Goal: Check status: Check status

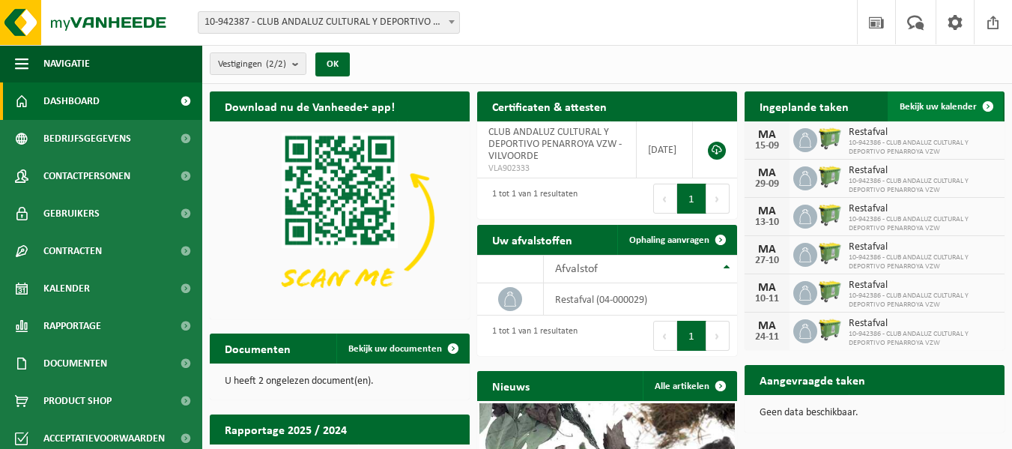
click at [943, 102] on span "Bekijk uw kalender" at bounding box center [938, 107] width 77 height 10
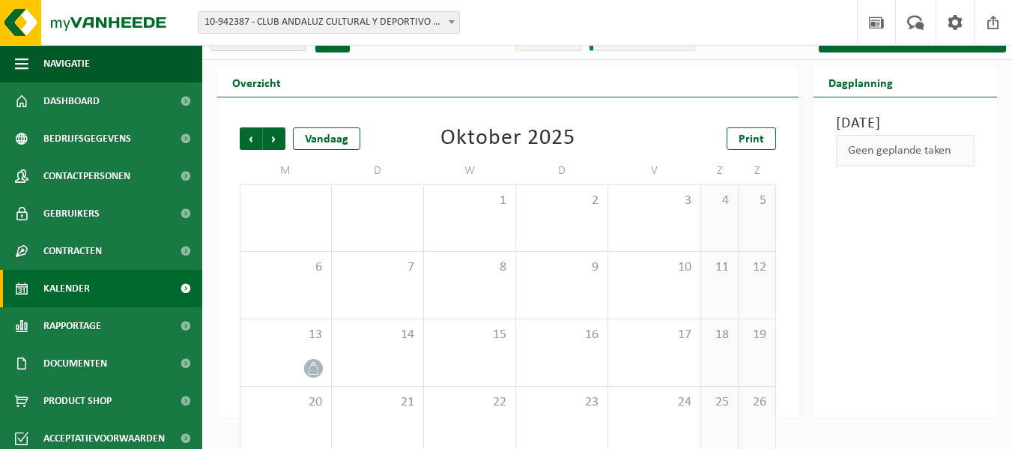
scroll to position [21, 0]
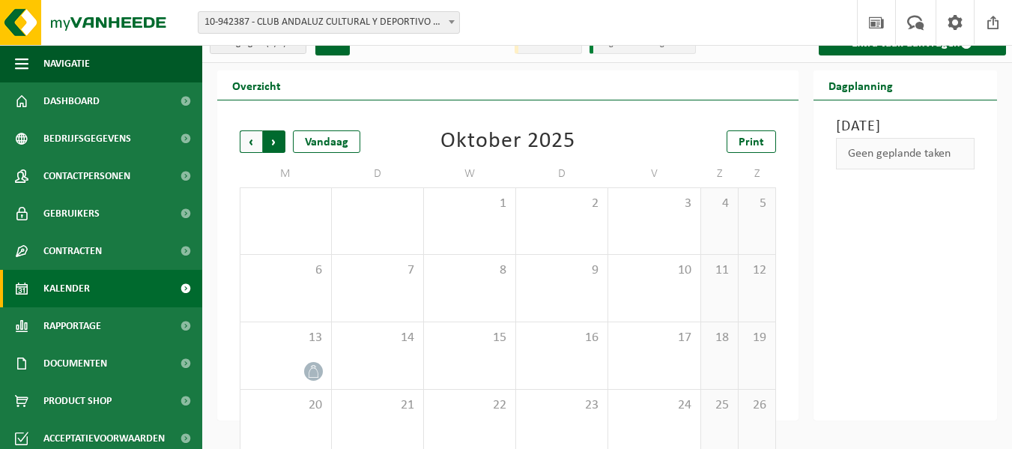
click at [247, 143] on span "Vorige" at bounding box center [251, 141] width 22 height 22
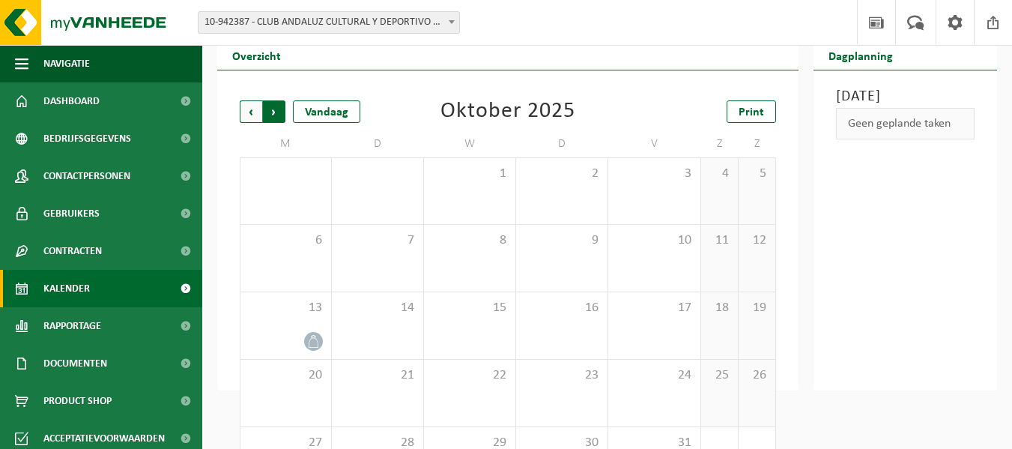
click at [247, 109] on span "Vorige" at bounding box center [251, 111] width 22 height 22
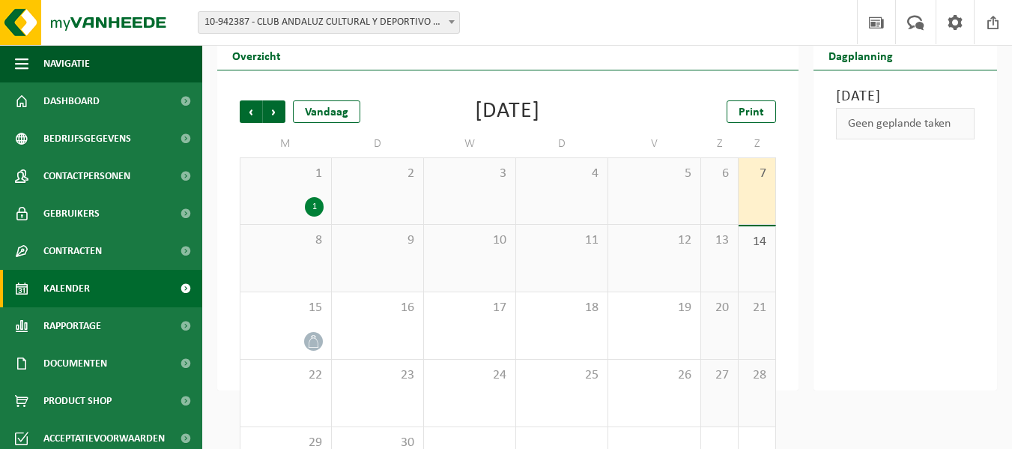
scroll to position [111, 0]
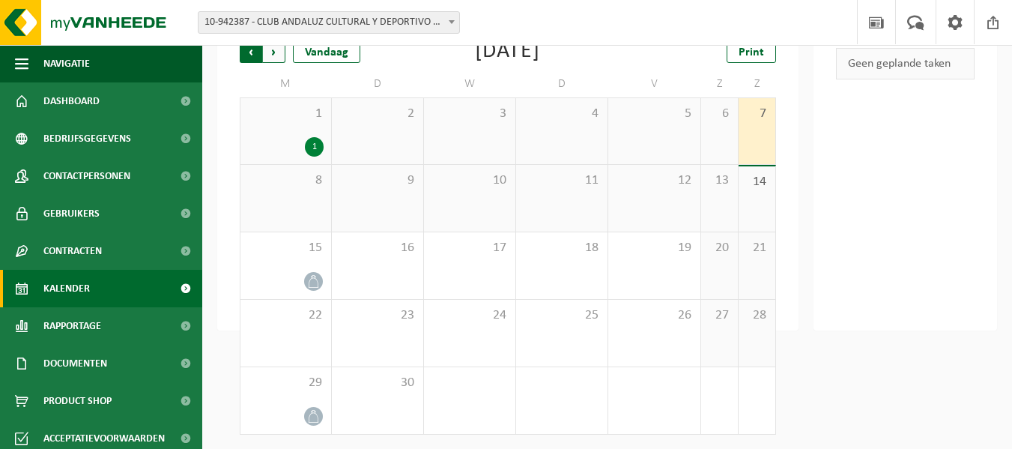
click at [275, 57] on span "Volgende" at bounding box center [274, 51] width 22 height 22
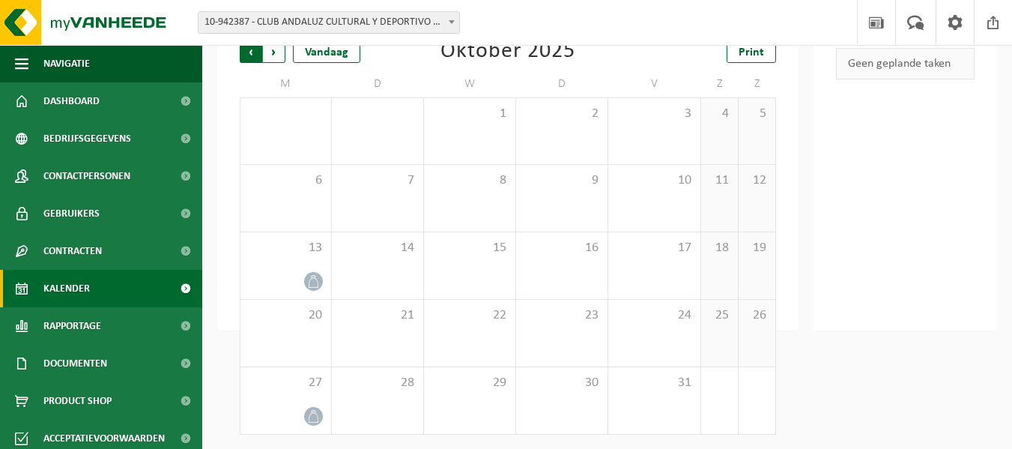
click at [276, 55] on span "Volgende" at bounding box center [274, 51] width 22 height 22
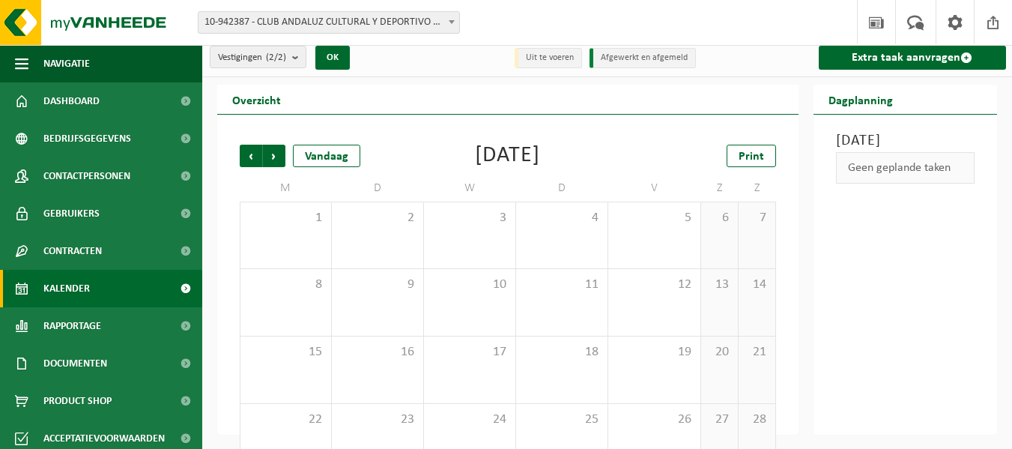
scroll to position [0, 0]
